Goal: Information Seeking & Learning: Learn about a topic

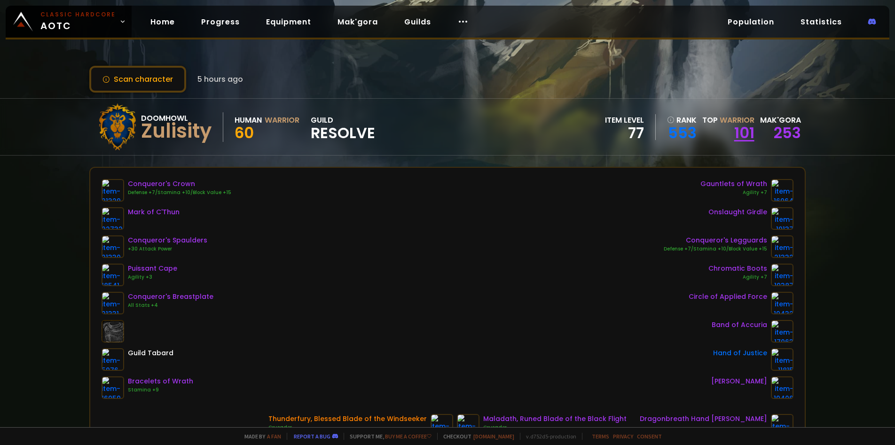
click at [739, 134] on link "101" at bounding box center [744, 132] width 20 height 21
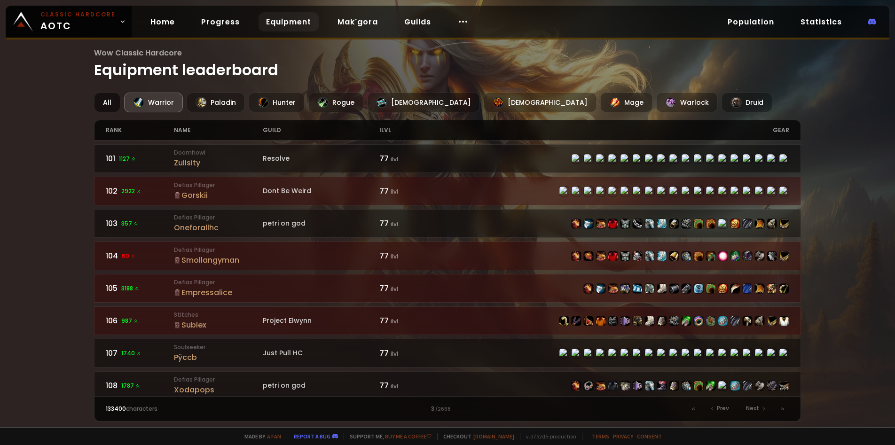
click at [102, 102] on div "All" at bounding box center [107, 103] width 26 height 20
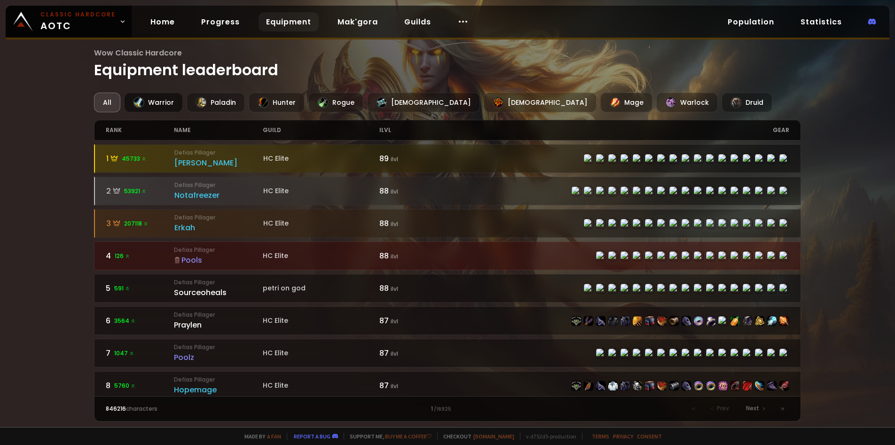
click at [150, 106] on div "Warrior" at bounding box center [153, 103] width 59 height 20
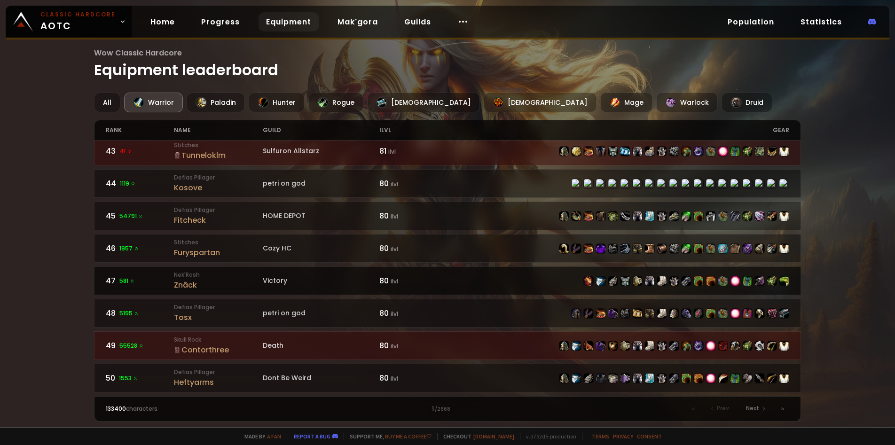
scroll to position [1394, 0]
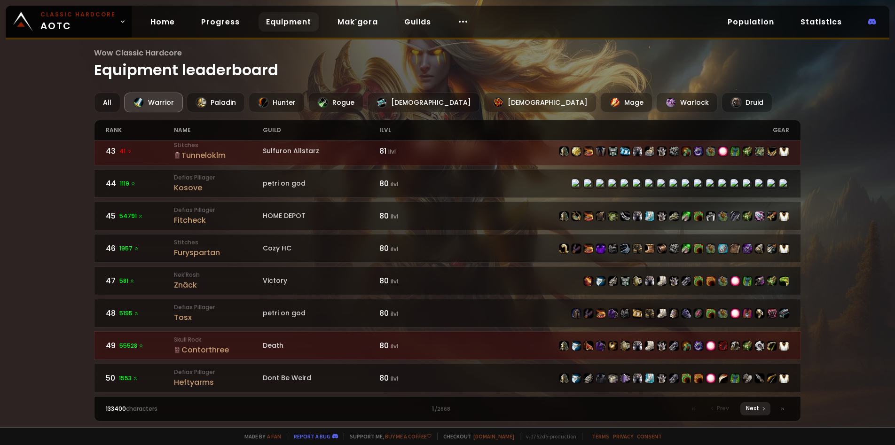
click at [754, 403] on div "Next" at bounding box center [755, 408] width 30 height 13
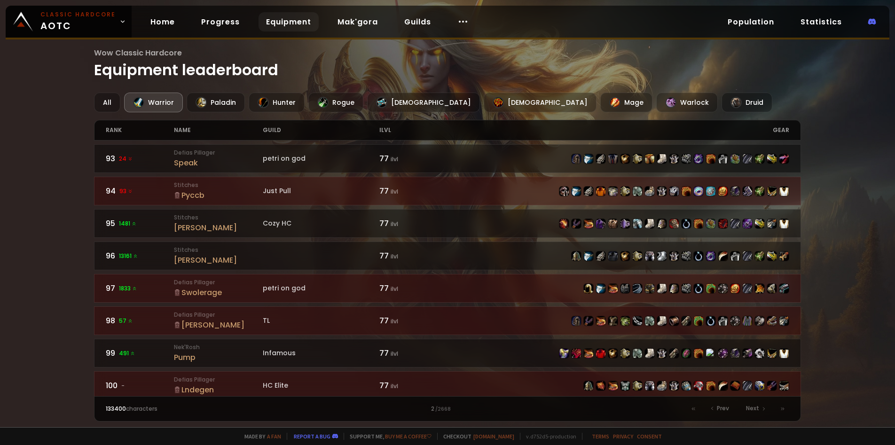
scroll to position [1394, 0]
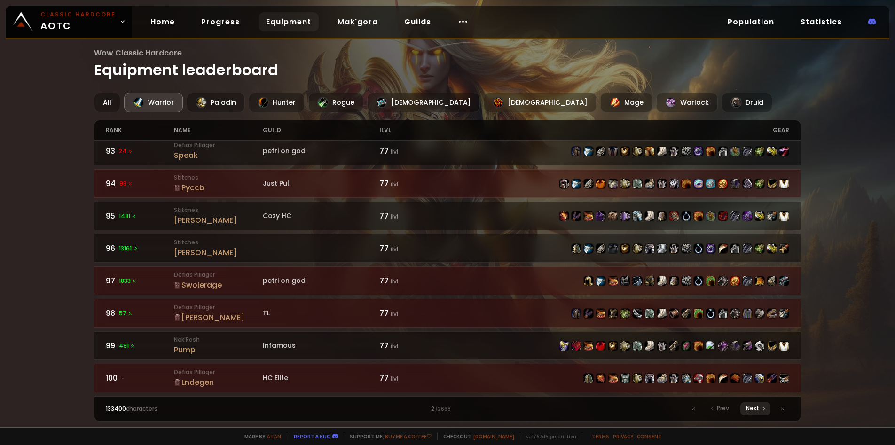
click at [756, 406] on span "Next" at bounding box center [752, 408] width 13 height 8
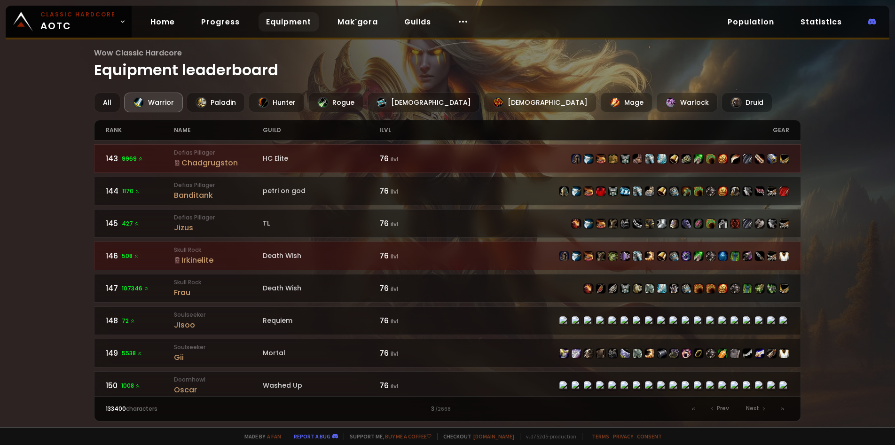
scroll to position [1394, 0]
